Goal: Task Accomplishment & Management: Use online tool/utility

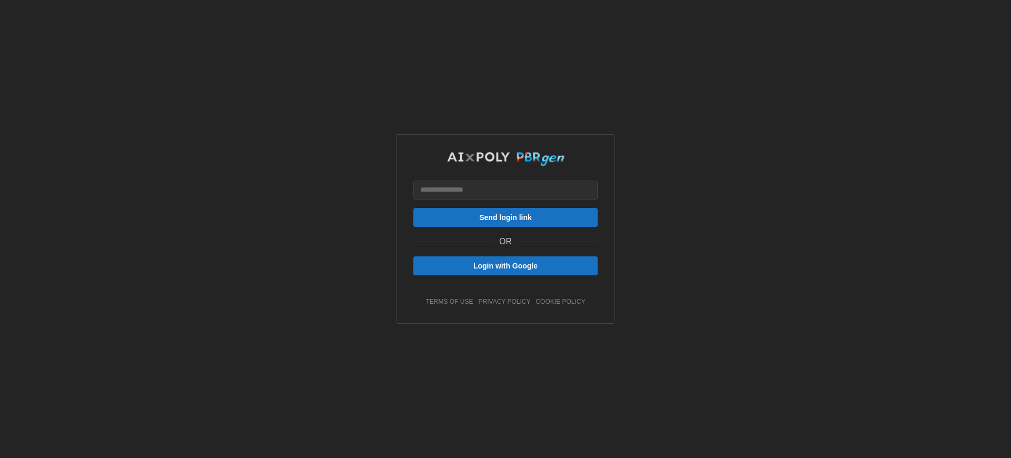
click at [560, 302] on link "cookie policy" at bounding box center [561, 302] width 50 height 9
click at [506, 266] on span "Login with Google" at bounding box center [505, 266] width 64 height 18
click at [506, 217] on span "Send login link" at bounding box center [505, 218] width 53 height 18
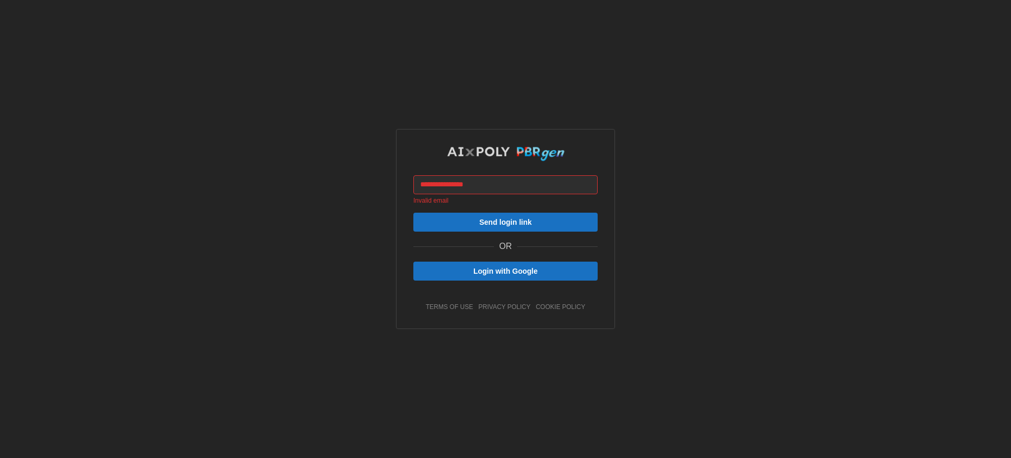
click at [506, 222] on span "Send login link" at bounding box center [505, 222] width 53 height 18
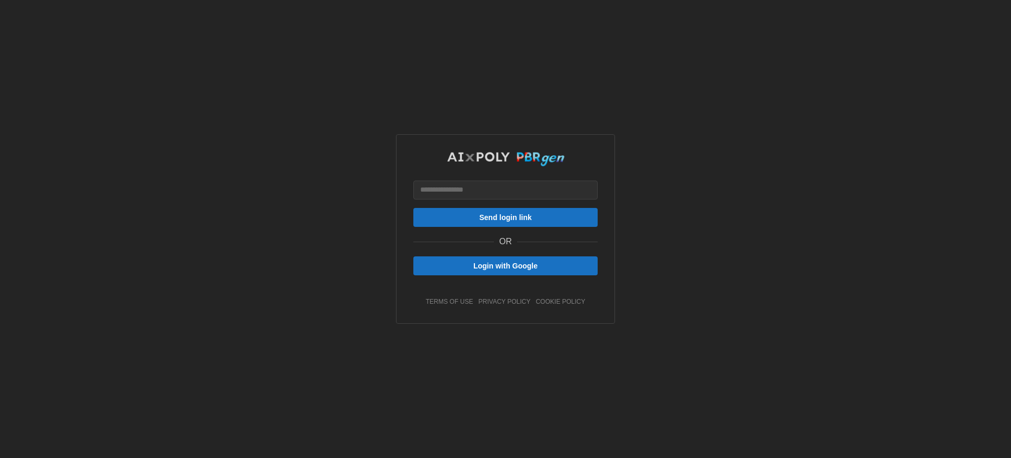
click at [506, 217] on span "Send login link" at bounding box center [505, 218] width 53 height 18
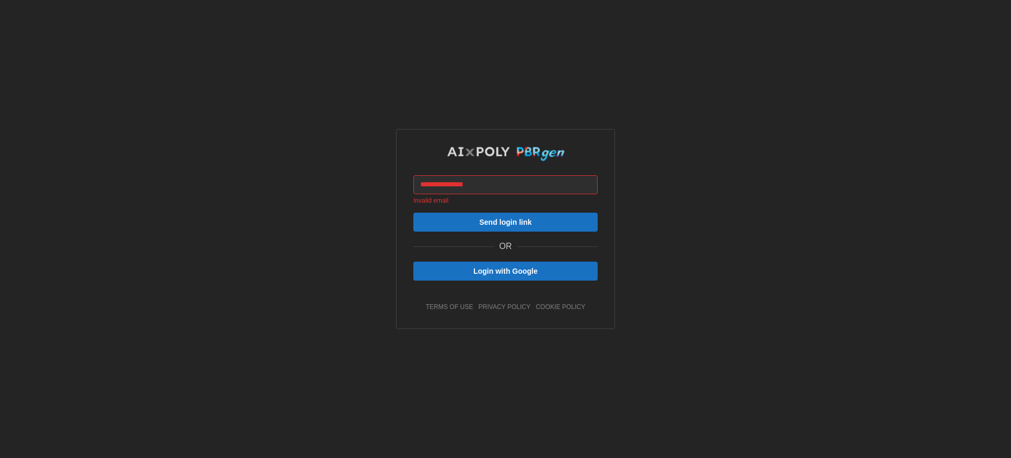
click at [506, 222] on span "Send login link" at bounding box center [505, 222] width 53 height 18
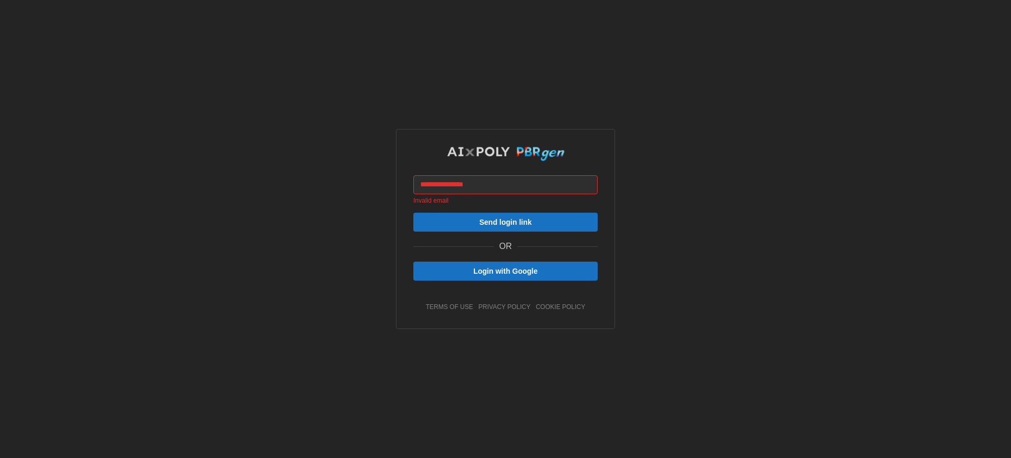
click at [506, 271] on span "Login with Google" at bounding box center [505, 271] width 64 height 18
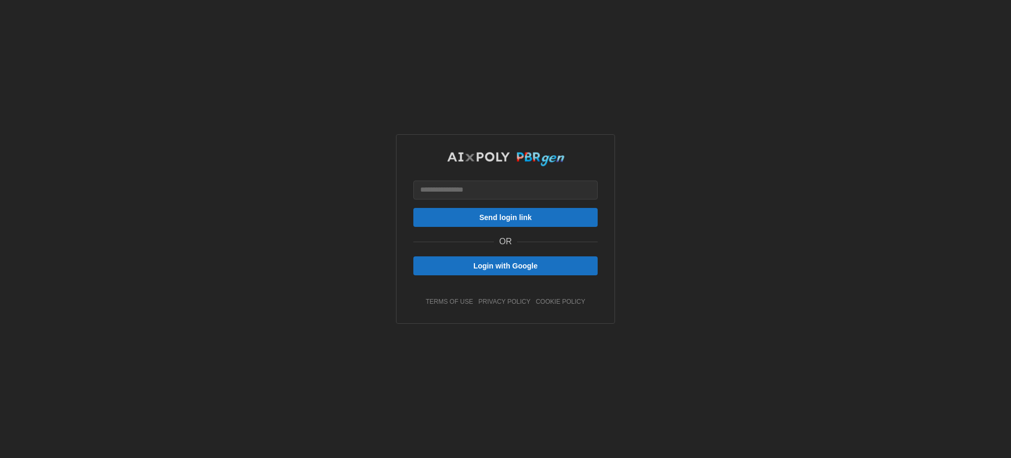
click at [506, 266] on span "Login with Google" at bounding box center [505, 266] width 64 height 18
click at [506, 217] on span "Send login link" at bounding box center [505, 218] width 53 height 18
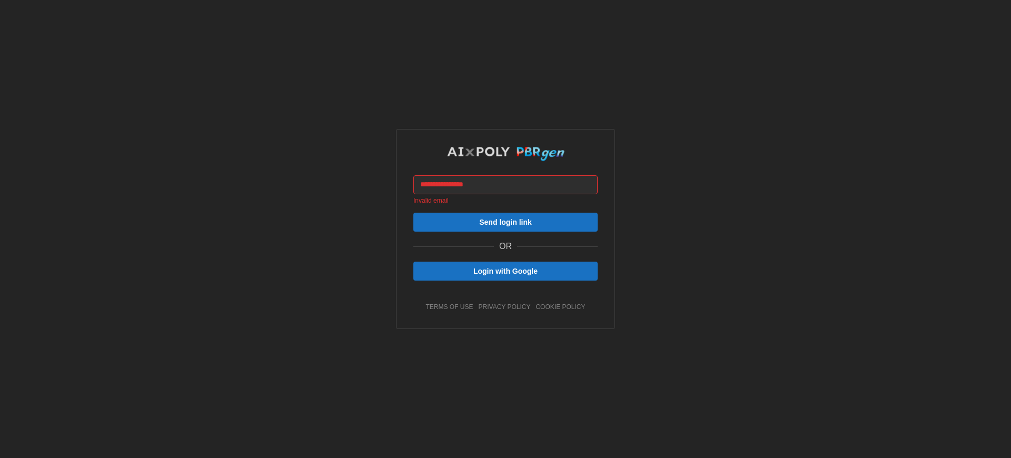
click at [506, 222] on span "Send login link" at bounding box center [505, 222] width 53 height 18
click at [506, 271] on span "Login with Google" at bounding box center [505, 271] width 64 height 18
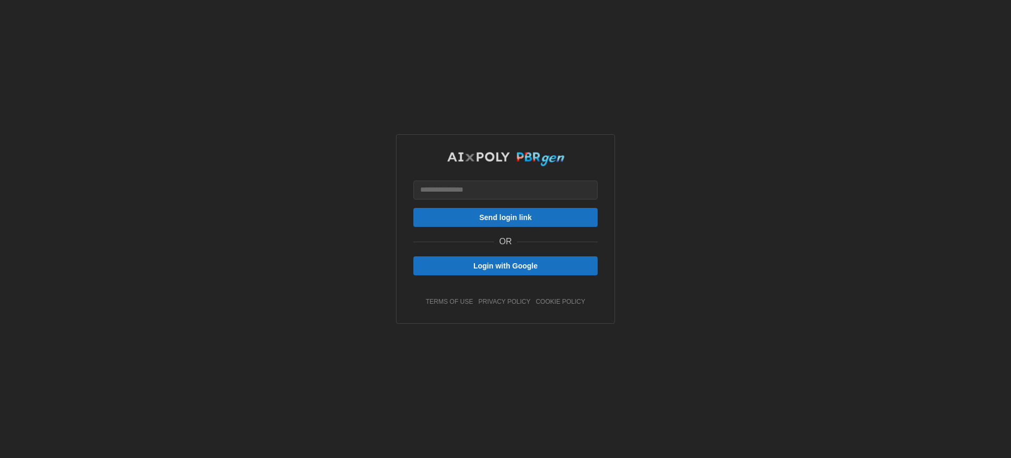
click at [560, 302] on link "cookie policy" at bounding box center [561, 302] width 50 height 9
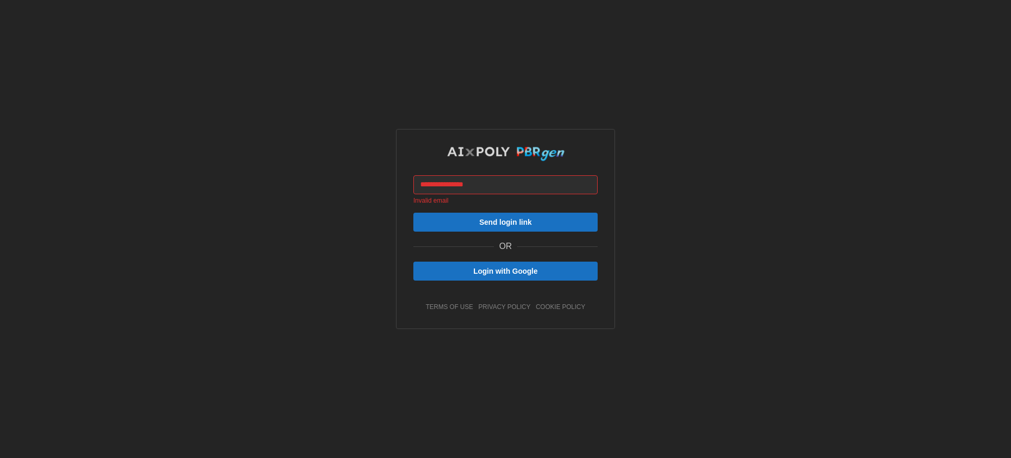
click at [506, 222] on span "Send login link" at bounding box center [505, 222] width 53 height 18
click at [560, 307] on link "cookie policy" at bounding box center [561, 307] width 50 height 9
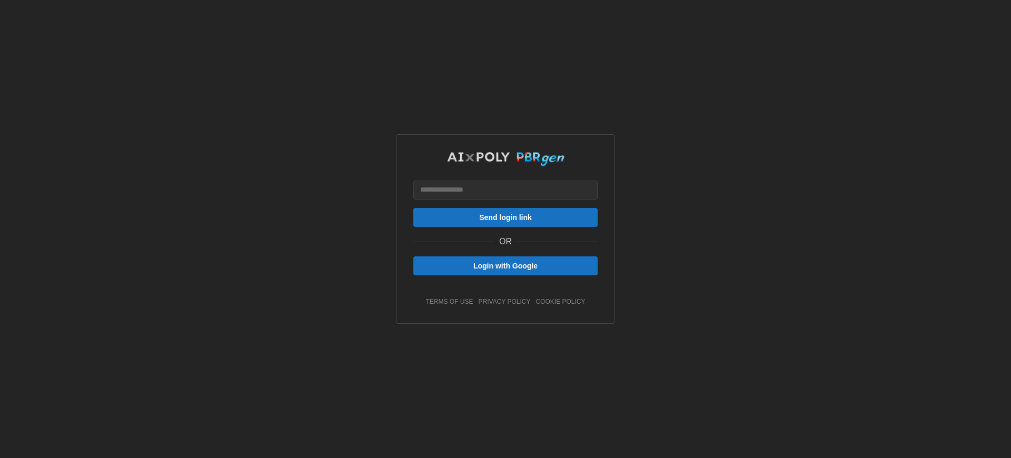
click at [506, 217] on span "Send login link" at bounding box center [505, 218] width 53 height 18
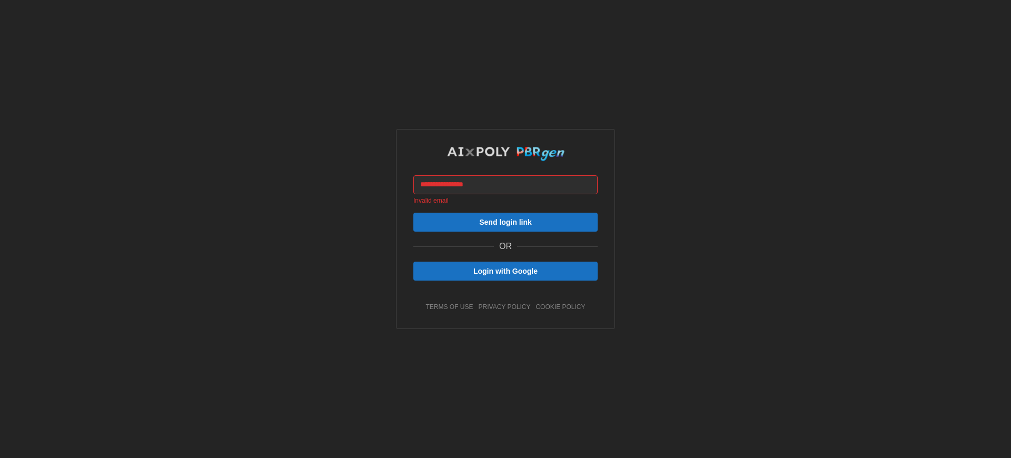
click at [506, 222] on span "Send login link" at bounding box center [505, 222] width 53 height 18
click at [560, 307] on link "cookie policy" at bounding box center [561, 307] width 50 height 9
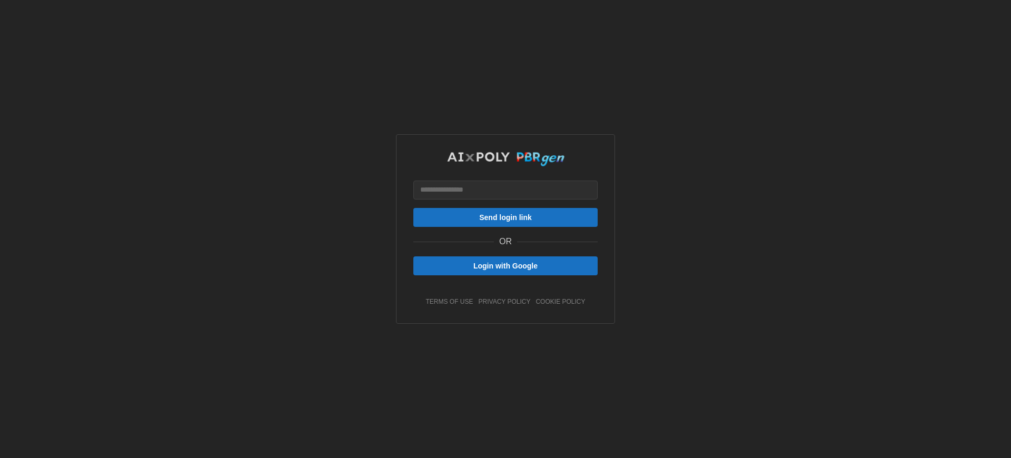
click at [506, 217] on span "Send login link" at bounding box center [505, 218] width 53 height 18
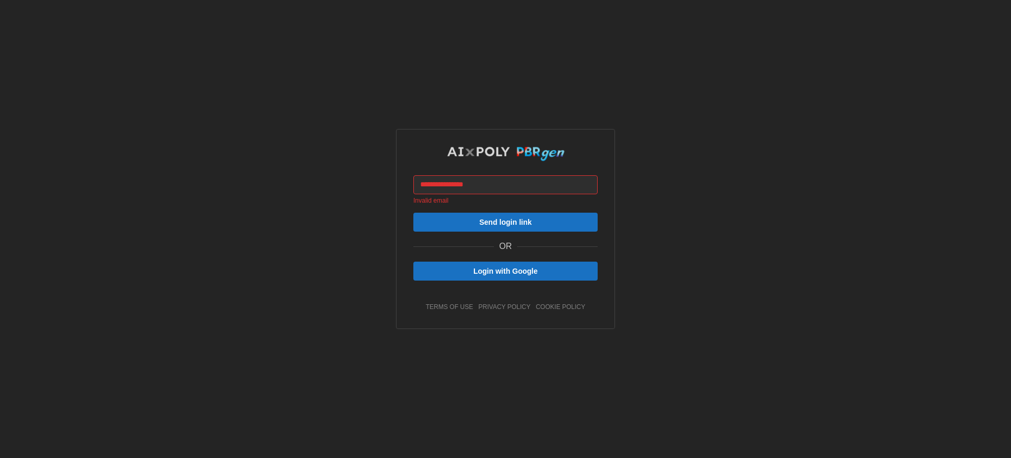
click at [506, 222] on span "Send login link" at bounding box center [505, 222] width 53 height 18
click at [560, 307] on link "cookie policy" at bounding box center [561, 307] width 50 height 9
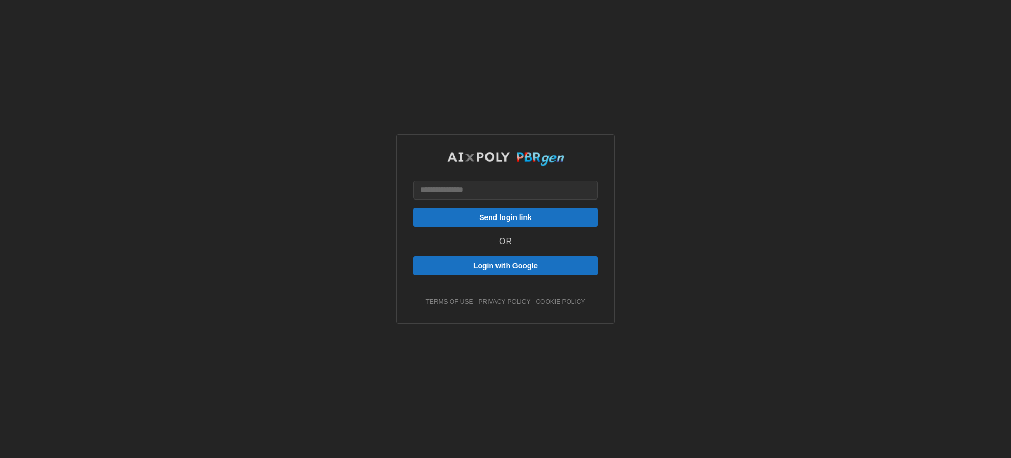
click at [506, 266] on span "Login with Google" at bounding box center [505, 266] width 64 height 18
click at [506, 217] on span "Send login link" at bounding box center [505, 218] width 53 height 18
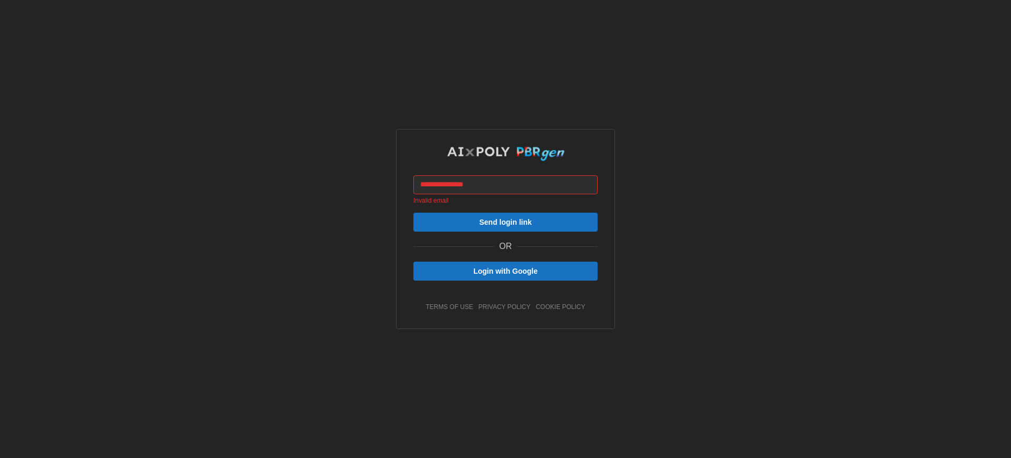
click at [506, 222] on span "Send login link" at bounding box center [505, 222] width 53 height 18
click at [560, 307] on link "cookie policy" at bounding box center [561, 307] width 50 height 9
click at [506, 222] on span "Send login link" at bounding box center [505, 222] width 53 height 18
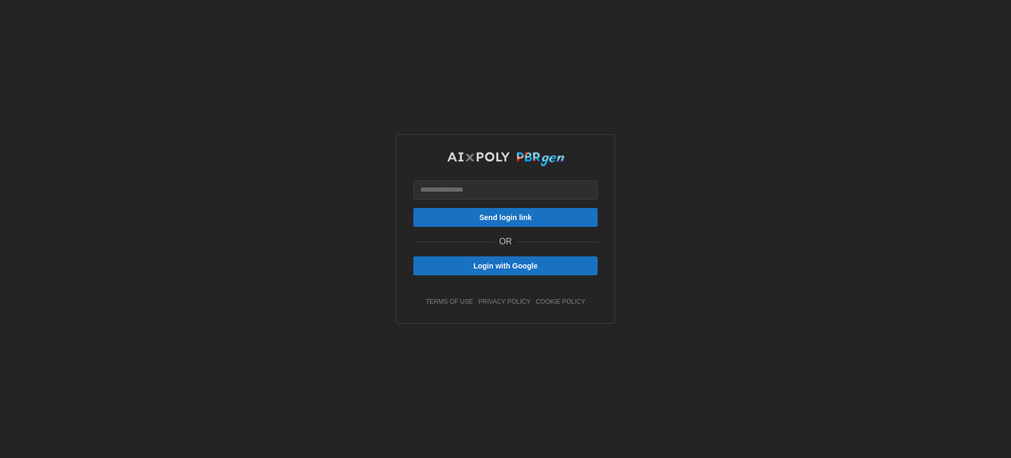
click at [506, 266] on span "Login with Google" at bounding box center [505, 266] width 64 height 18
click at [506, 217] on span "Send login link" at bounding box center [505, 218] width 53 height 18
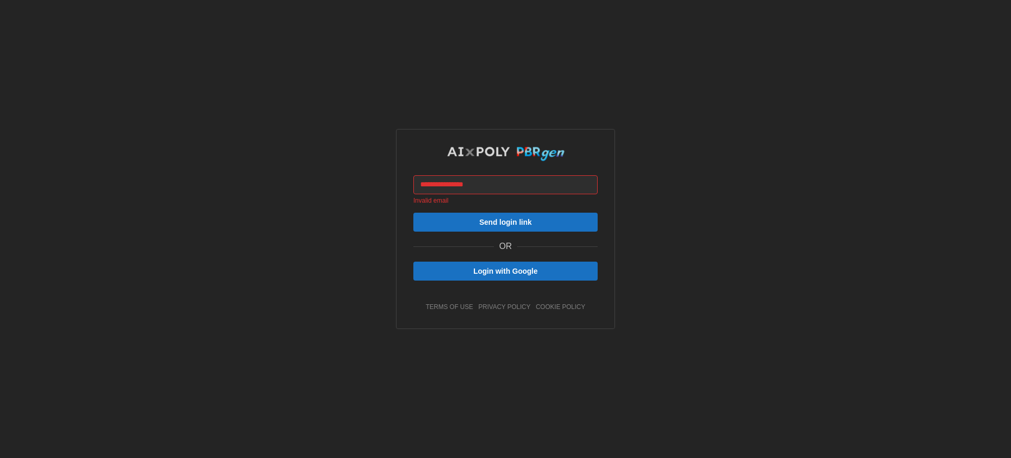
click at [506, 222] on span "Send login link" at bounding box center [505, 222] width 53 height 18
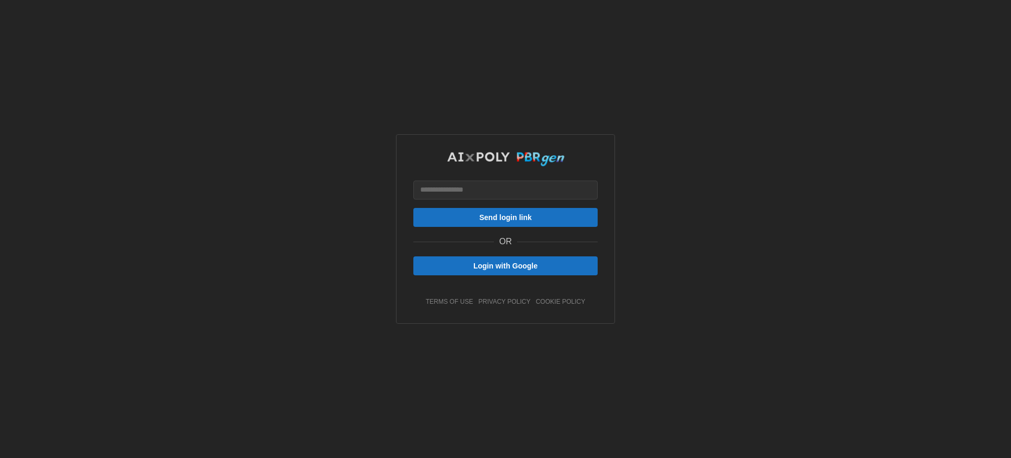
click at [506, 217] on span "Send login link" at bounding box center [505, 218] width 53 height 18
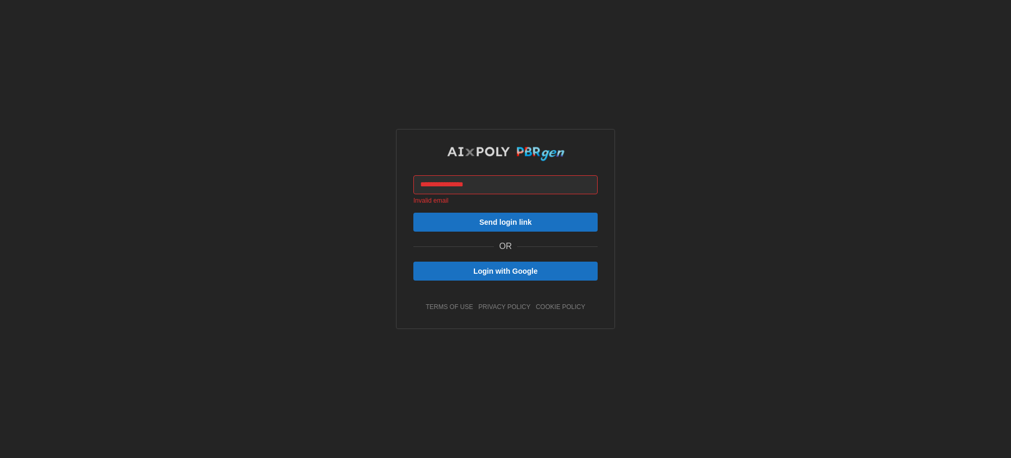
click at [506, 222] on span "Send login link" at bounding box center [505, 222] width 53 height 18
